Goal: Task Accomplishment & Management: Use online tool/utility

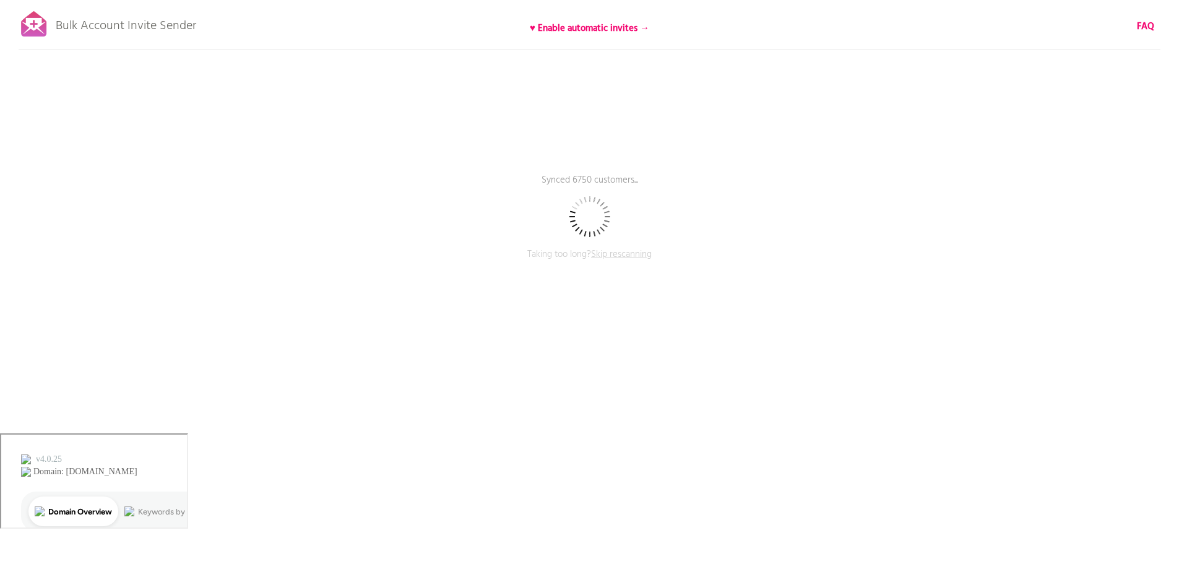
click at [623, 258] on span "Skip rescanning" at bounding box center [621, 254] width 61 height 15
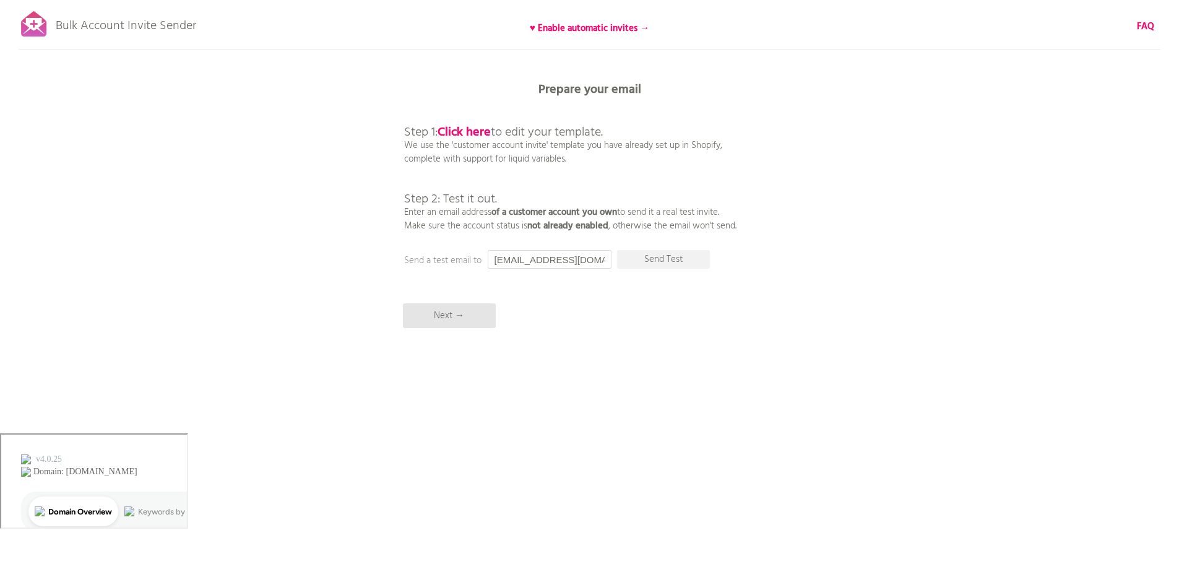
click at [562, 257] on input "[EMAIL_ADDRESS][DOMAIN_NAME]" at bounding box center [550, 259] width 124 height 19
type input "[EMAIL_ADDRESS][DOMAIN_NAME]"
click at [610, 315] on div "Bulk Account Invite Sender ♥ Enable automatic invites → FAQ Skipped syncing cus…" at bounding box center [589, 216] width 1179 height 433
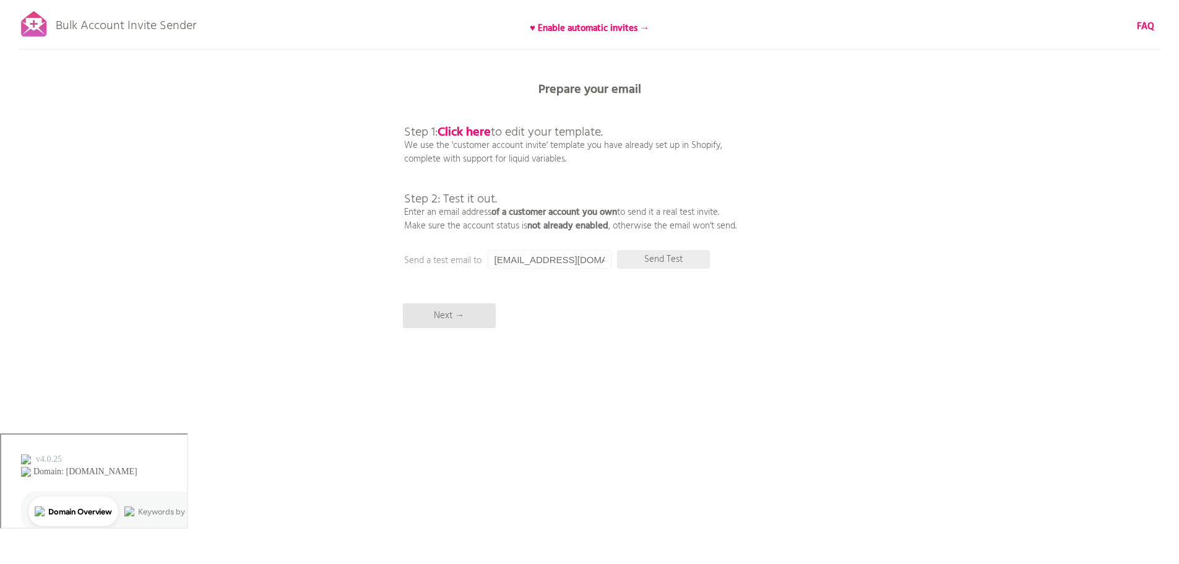
click at [661, 262] on p "Send Test" at bounding box center [663, 259] width 93 height 19
click at [455, 319] on p "Next →" at bounding box center [449, 315] width 93 height 25
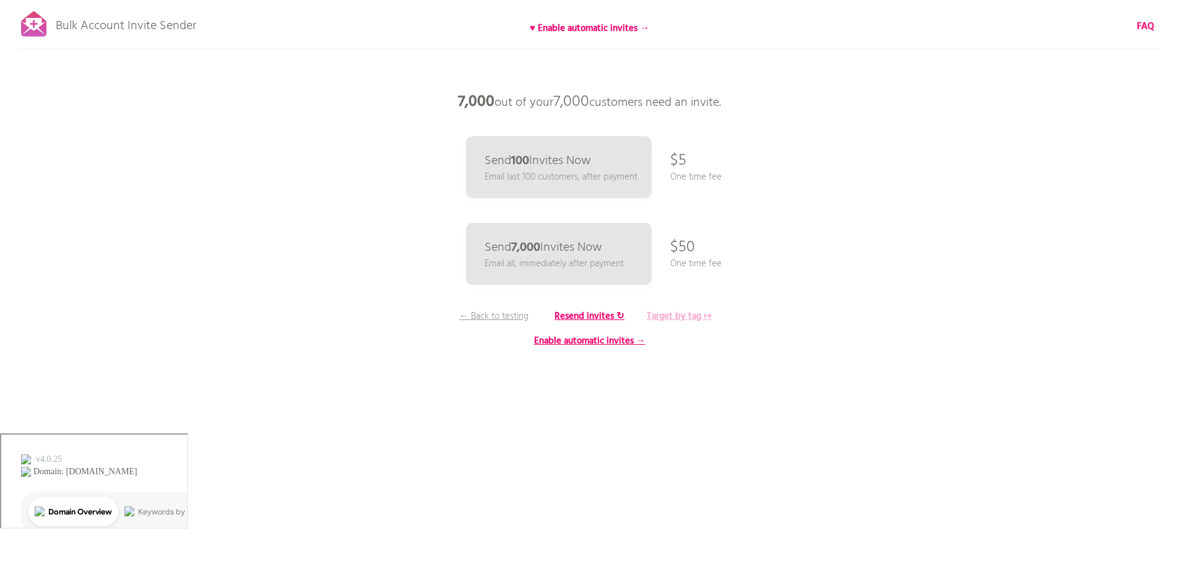
click at [671, 316] on b "Target by tag ↦" at bounding box center [679, 316] width 65 height 15
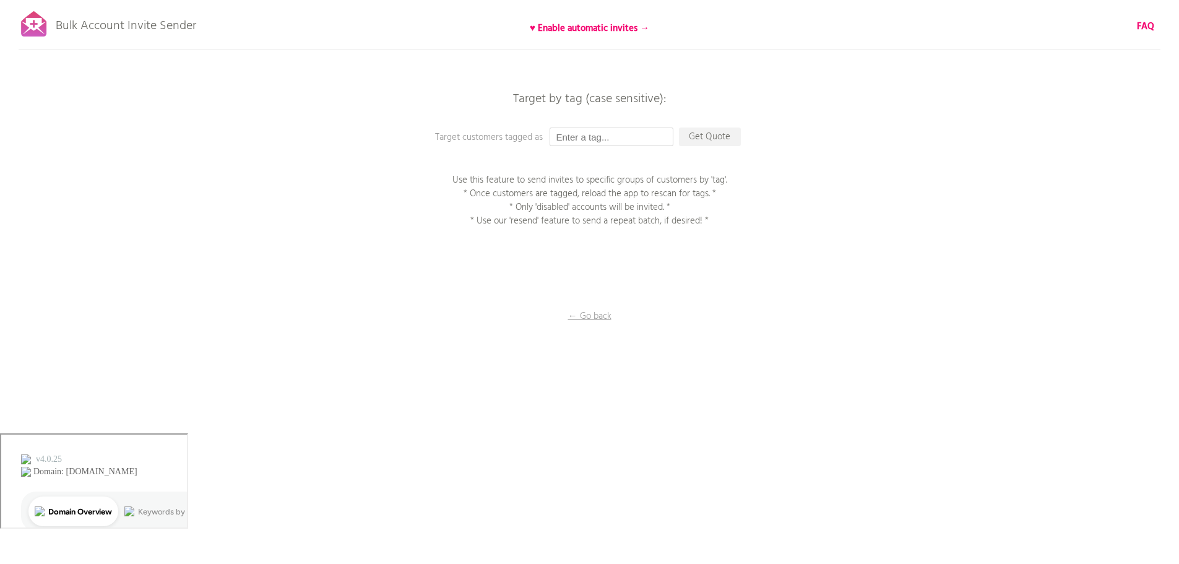
click at [598, 139] on input "text" at bounding box center [612, 137] width 124 height 19
type input "[PERSON_NAME]"
click at [723, 134] on p "Get Quote" at bounding box center [710, 137] width 62 height 19
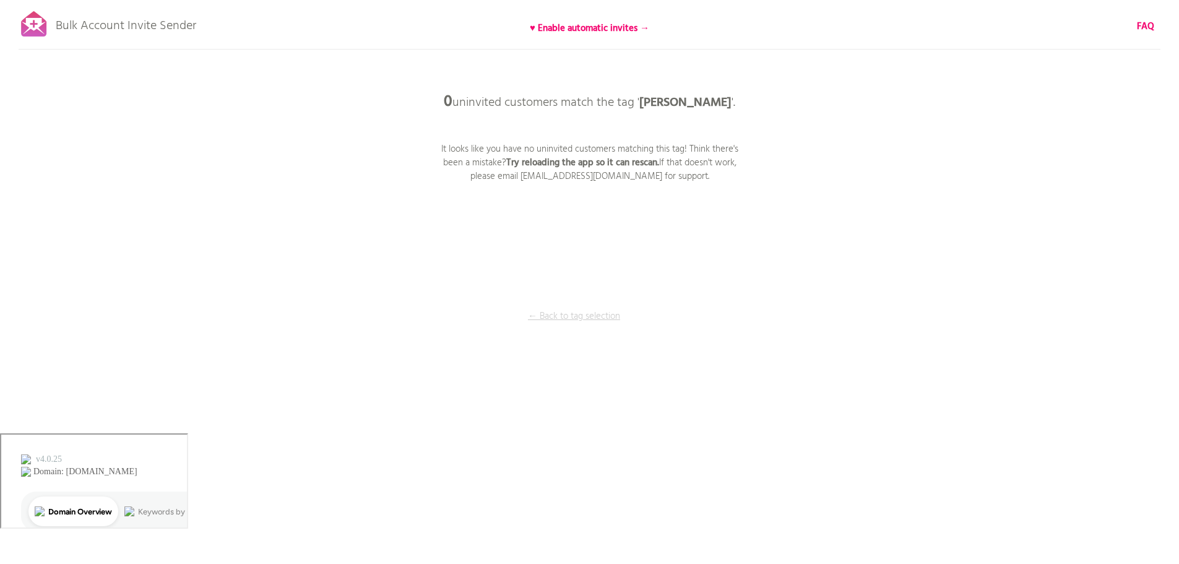
click at [576, 311] on p "← Back to tag selection" at bounding box center [574, 317] width 93 height 14
